Goal: Information Seeking & Learning: Learn about a topic

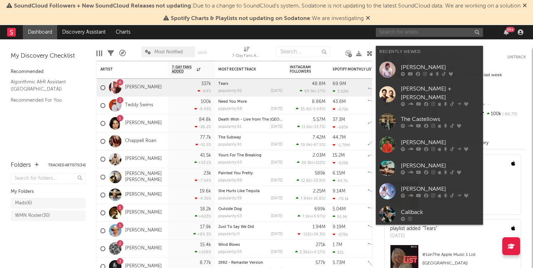
click at [386, 37] on input "text" at bounding box center [429, 32] width 107 height 9
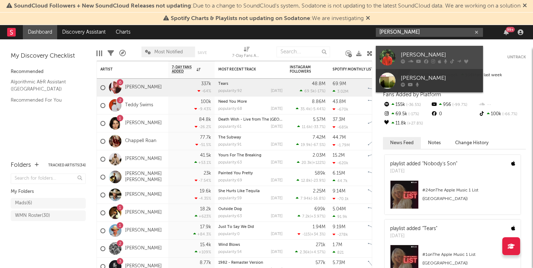
type input "[PERSON_NAME]"
click at [422, 51] on div "[PERSON_NAME]" at bounding box center [440, 55] width 79 height 9
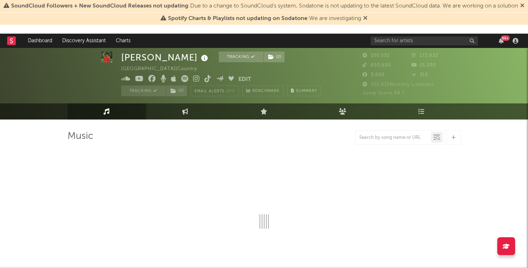
select select "6m"
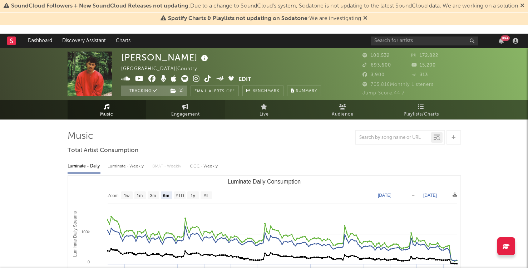
click at [181, 107] on link "Engagement" at bounding box center [185, 110] width 79 height 20
select select "1w"
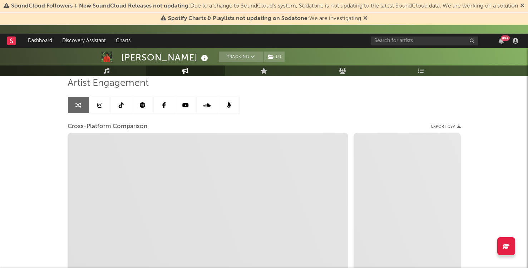
scroll to position [55, 0]
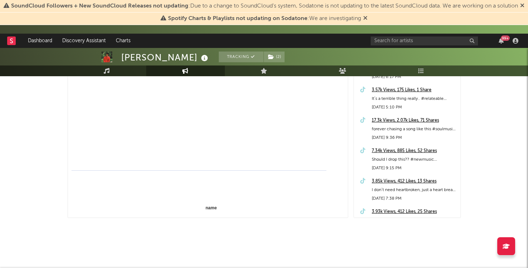
select select "1m"
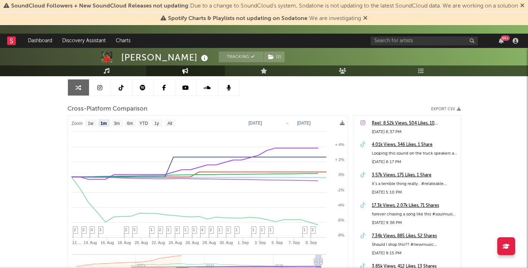
scroll to position [0, 0]
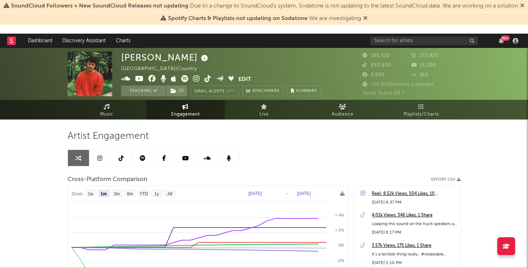
click at [106, 160] on link at bounding box center [99, 158] width 21 height 16
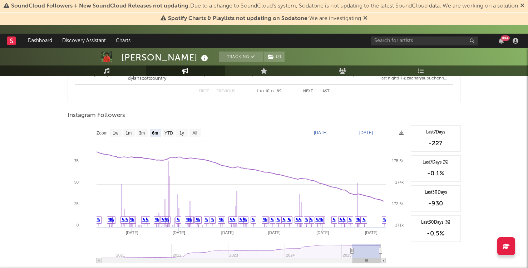
scroll to position [1069, 0]
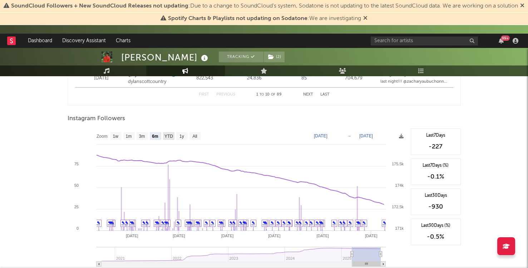
click at [169, 137] on text "YTD" at bounding box center [168, 136] width 9 height 5
select select "YTD"
type input "[DATE]"
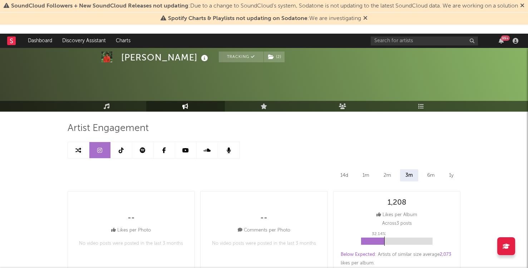
scroll to position [0, 0]
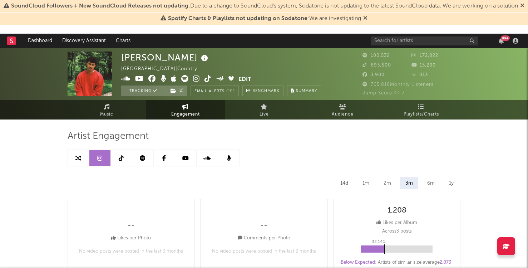
click at [124, 159] on link at bounding box center [121, 158] width 21 height 16
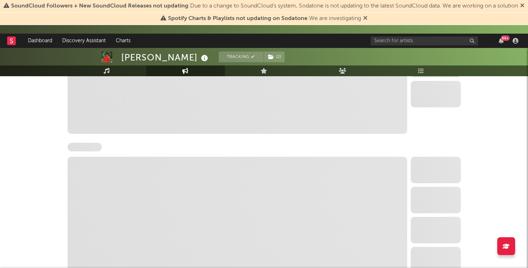
select select "6m"
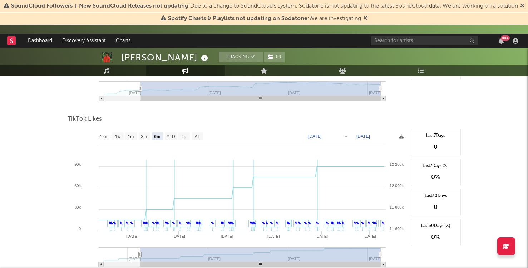
scroll to position [821, 0]
click at [174, 136] on text "YTD" at bounding box center [170, 136] width 9 height 5
select select "YTD"
type input "[DATE]"
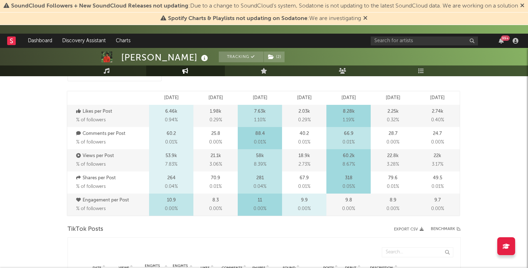
scroll to position [0, 0]
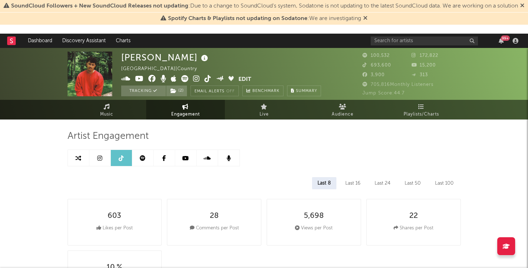
click at [164, 158] on icon at bounding box center [164, 158] width 4 height 6
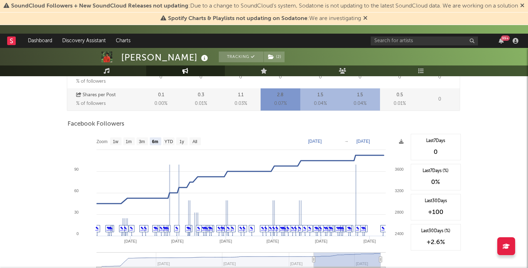
scroll to position [268, 0]
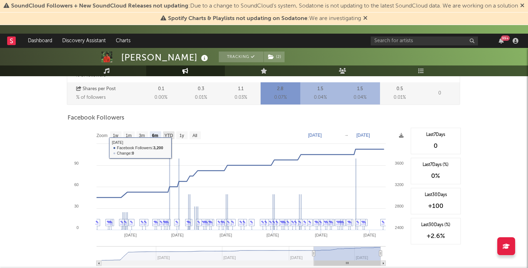
click at [170, 133] on text "YTD" at bounding box center [168, 135] width 9 height 5
select select "YTD"
type input "[DATE]"
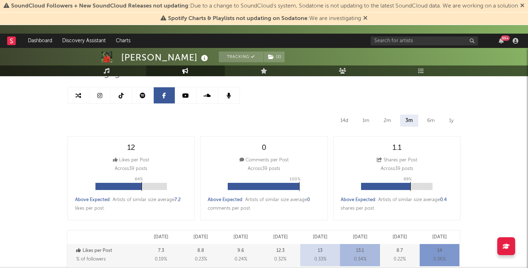
scroll to position [53, 0]
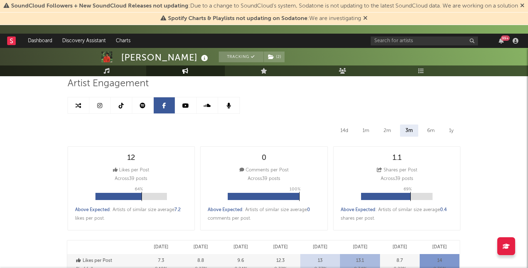
click at [101, 105] on icon at bounding box center [99, 106] width 5 height 6
select select "6m"
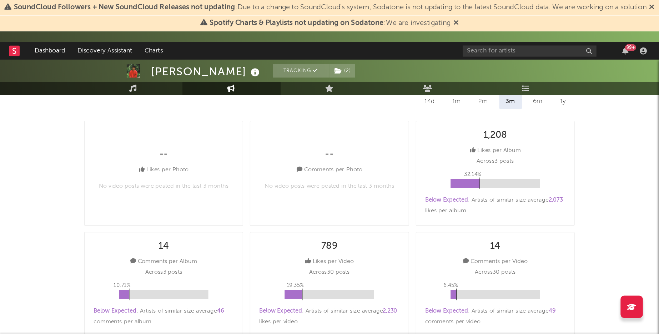
scroll to position [89, 0]
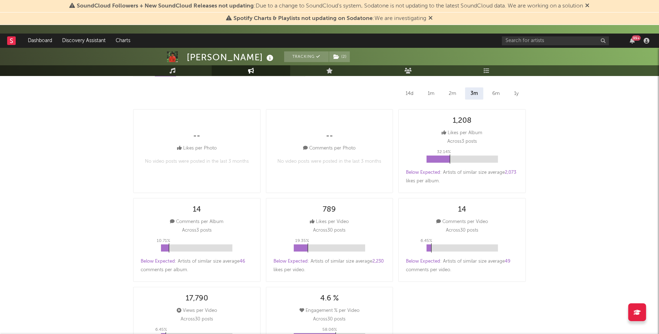
click at [494, 95] on div "6m" at bounding box center [496, 94] width 18 height 12
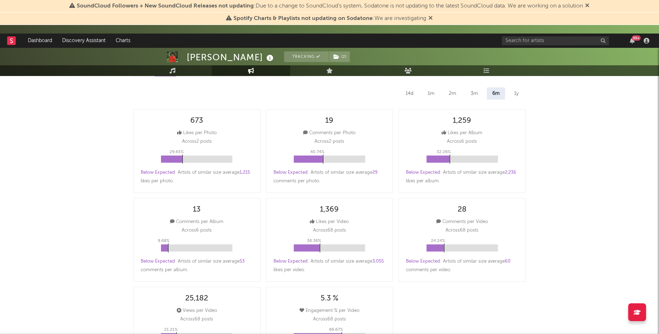
click at [474, 89] on div "3m" at bounding box center [474, 94] width 18 height 12
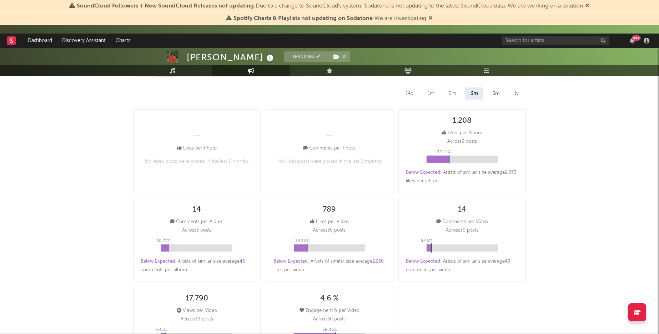
click at [492, 89] on div "6m" at bounding box center [496, 94] width 18 height 12
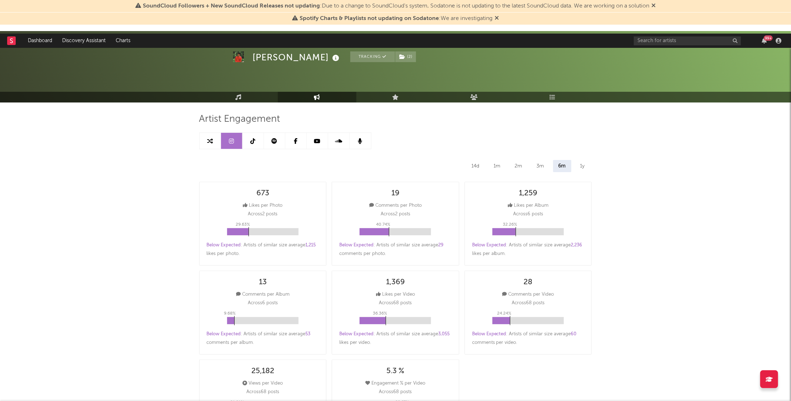
scroll to position [0, 0]
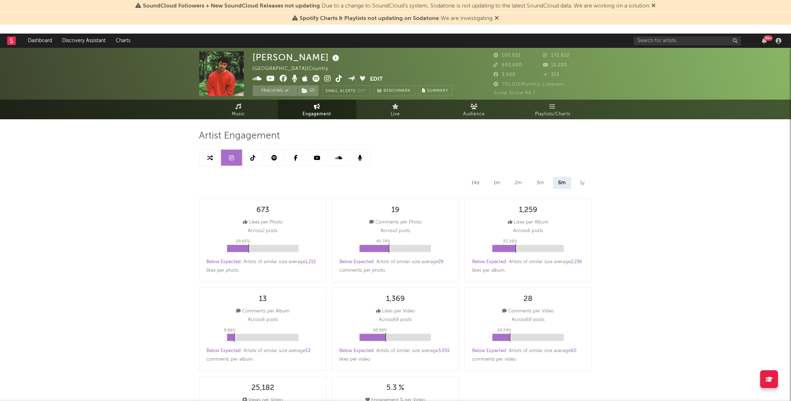
click at [249, 160] on link at bounding box center [253, 158] width 21 height 16
select select "6m"
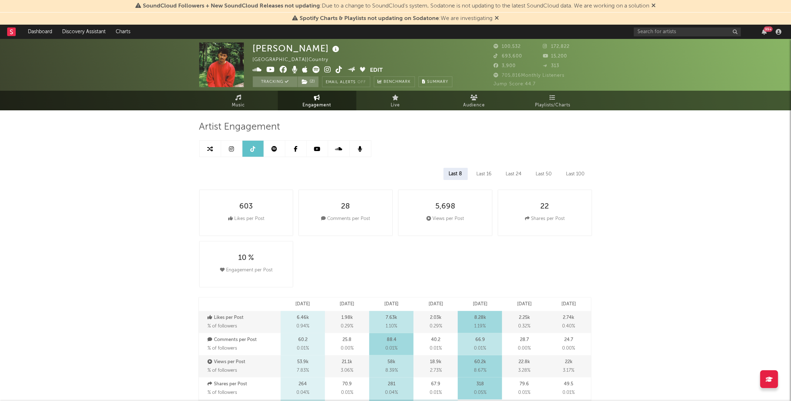
click at [533, 174] on div "Last 50" at bounding box center [544, 174] width 27 height 12
click at [533, 174] on div "Last 100" at bounding box center [575, 174] width 29 height 12
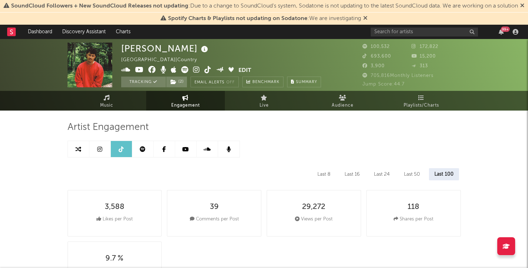
click at [180, 151] on link at bounding box center [185, 149] width 21 height 16
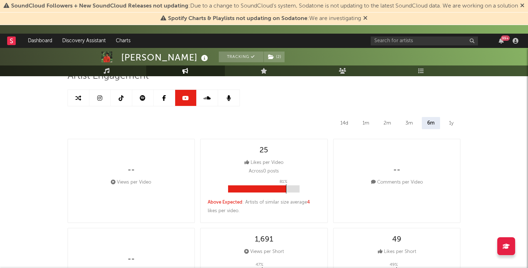
scroll to position [62, 0]
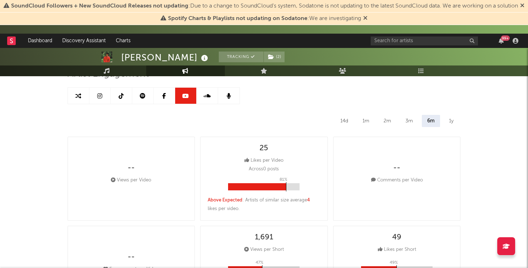
select select "6m"
